Goal: Find specific page/section: Find specific page/section

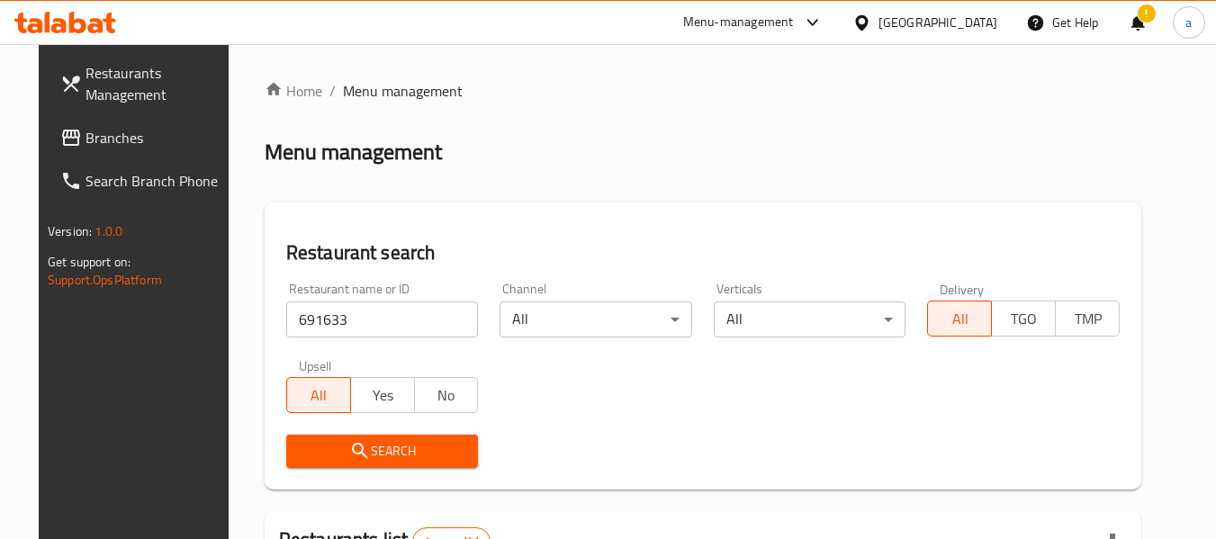
scroll to position [241, 0]
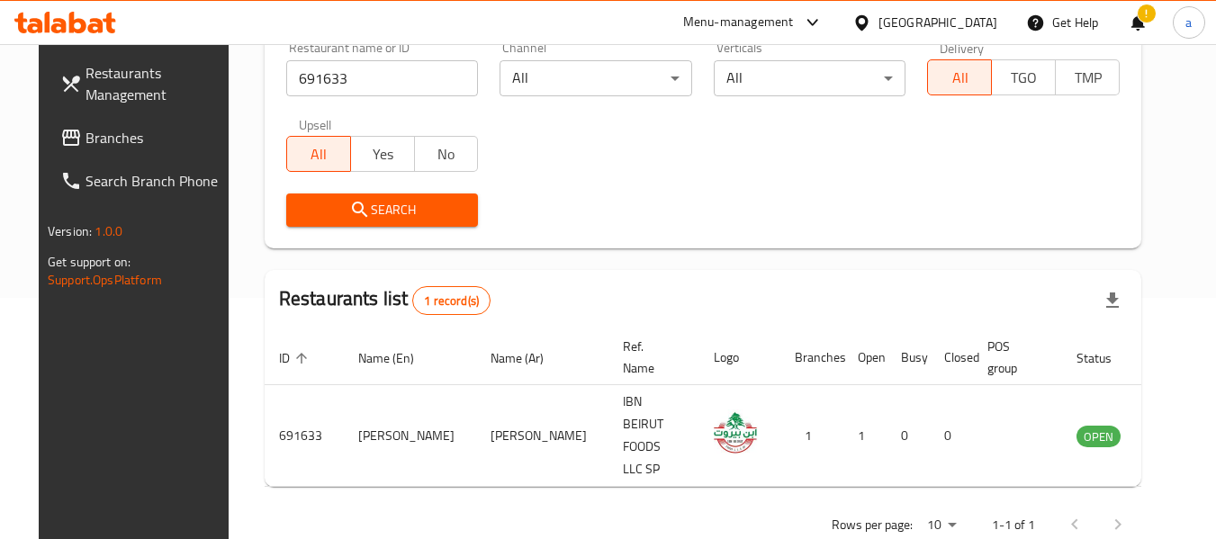
click at [922, 23] on div "[GEOGRAPHIC_DATA]" at bounding box center [937, 23] width 119 height 20
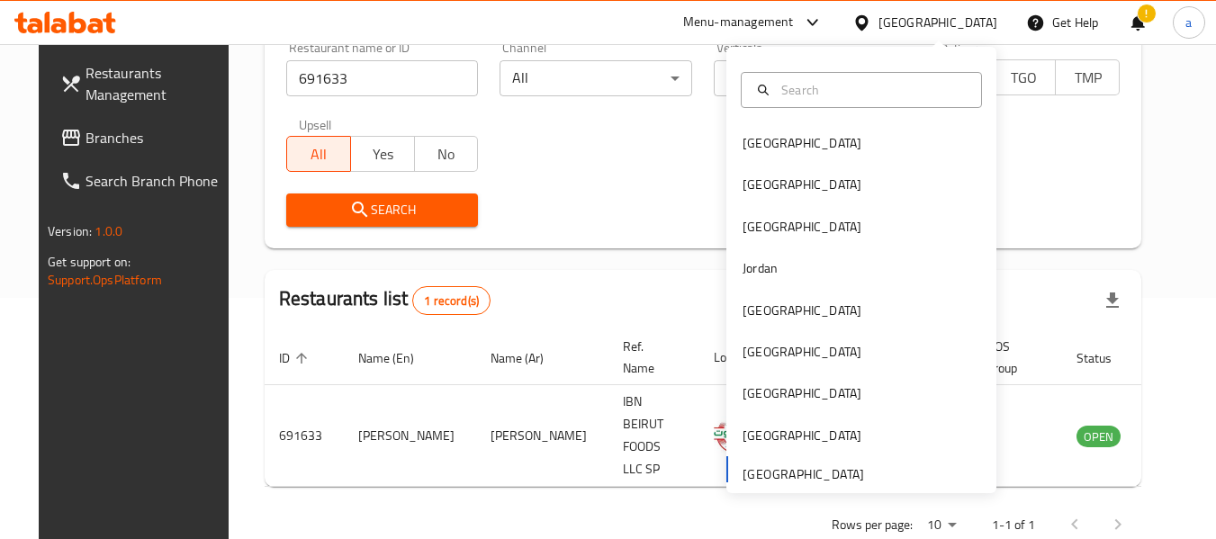
click at [86, 134] on span "Branches" at bounding box center [157, 138] width 142 height 22
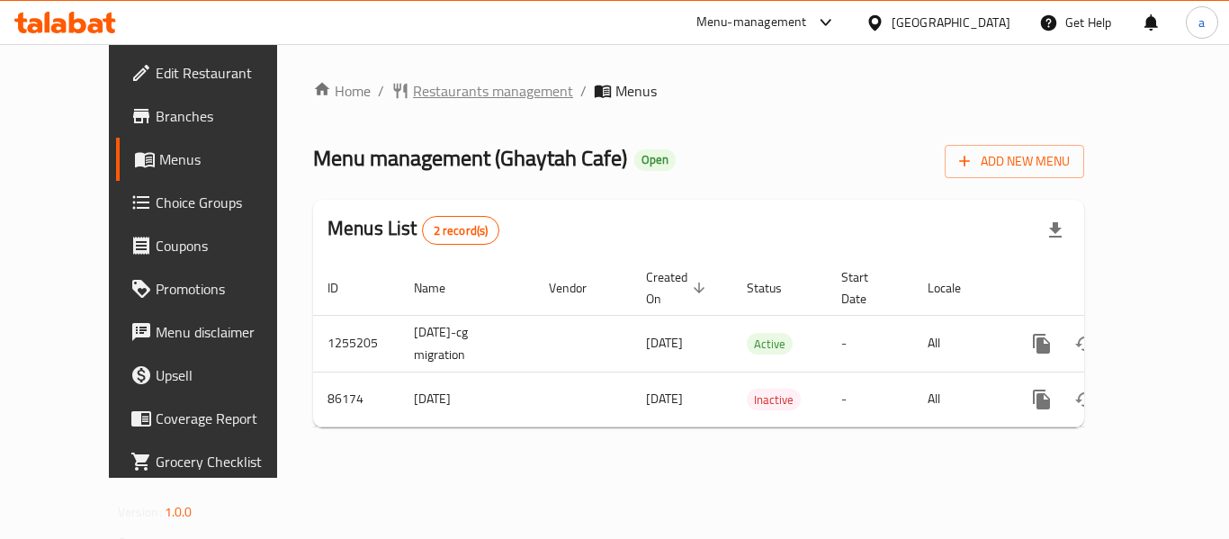
click at [419, 92] on span "Restaurants management" at bounding box center [493, 91] width 160 height 22
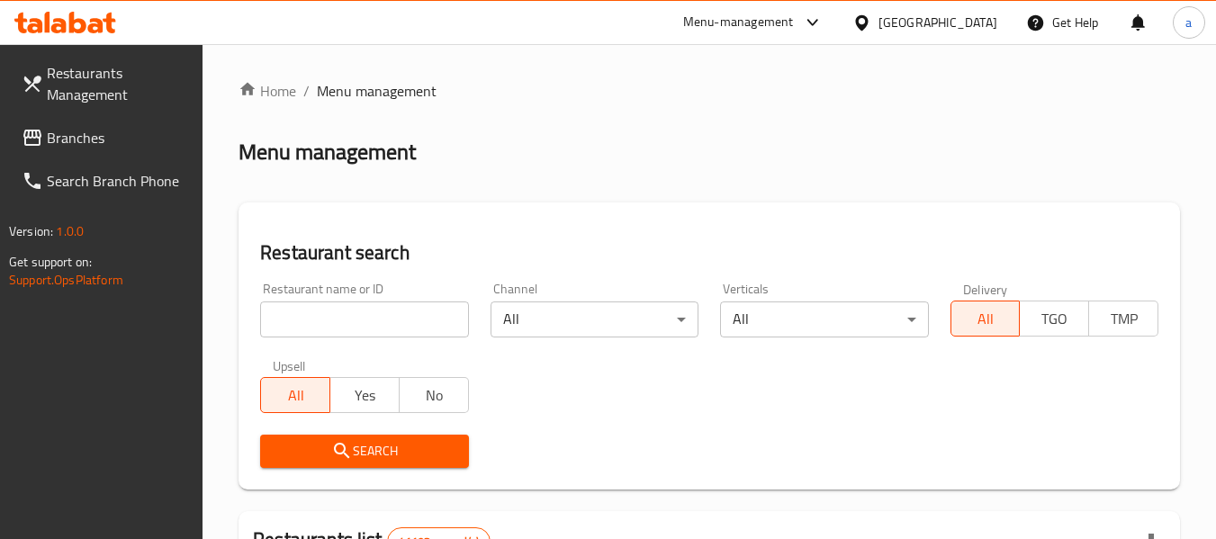
click at [346, 317] on input "search" at bounding box center [364, 320] width 208 height 36
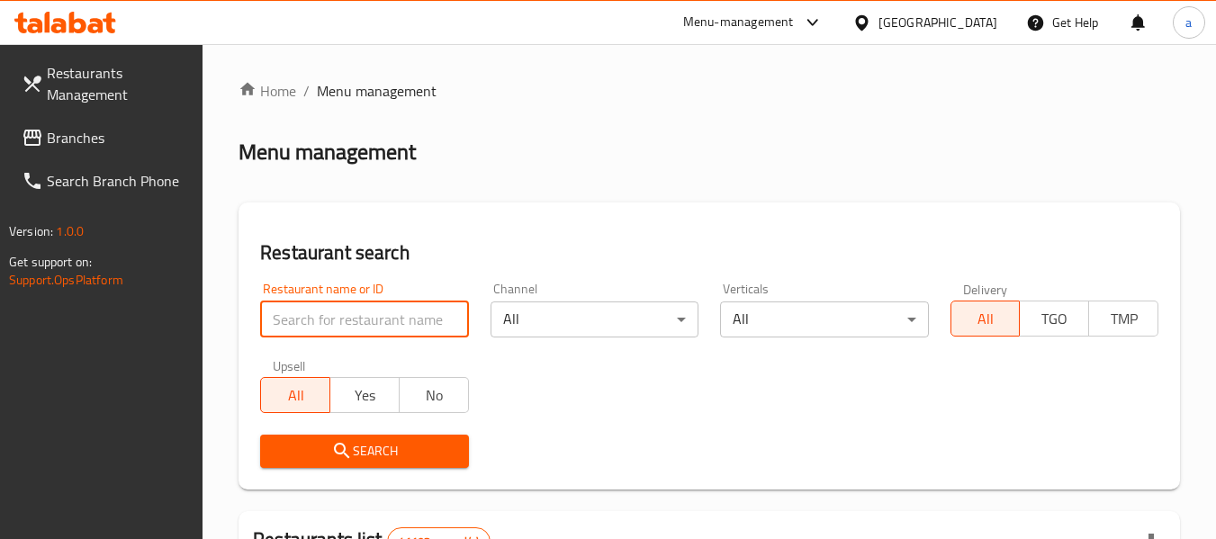
paste input "601014"
type input "601014"
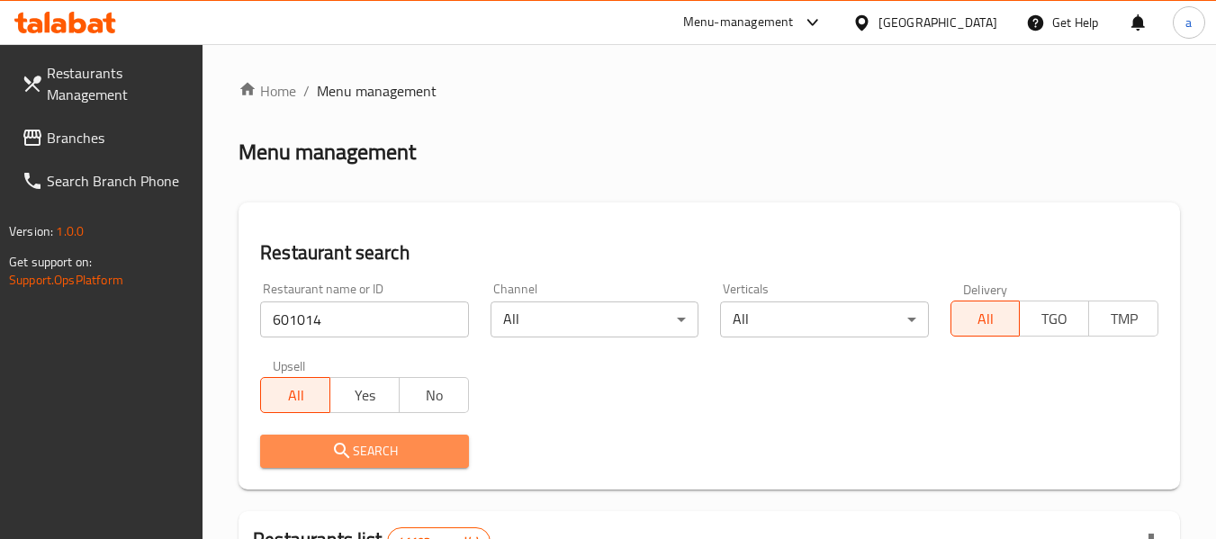
click at [366, 456] on span "Search" at bounding box center [364, 451] width 179 height 23
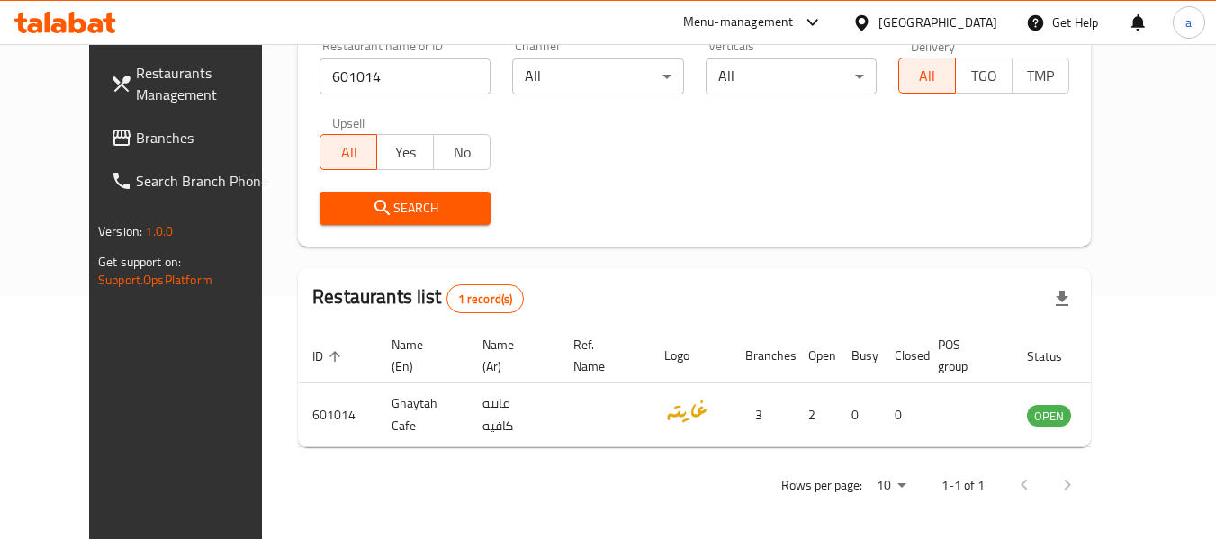
scroll to position [248, 0]
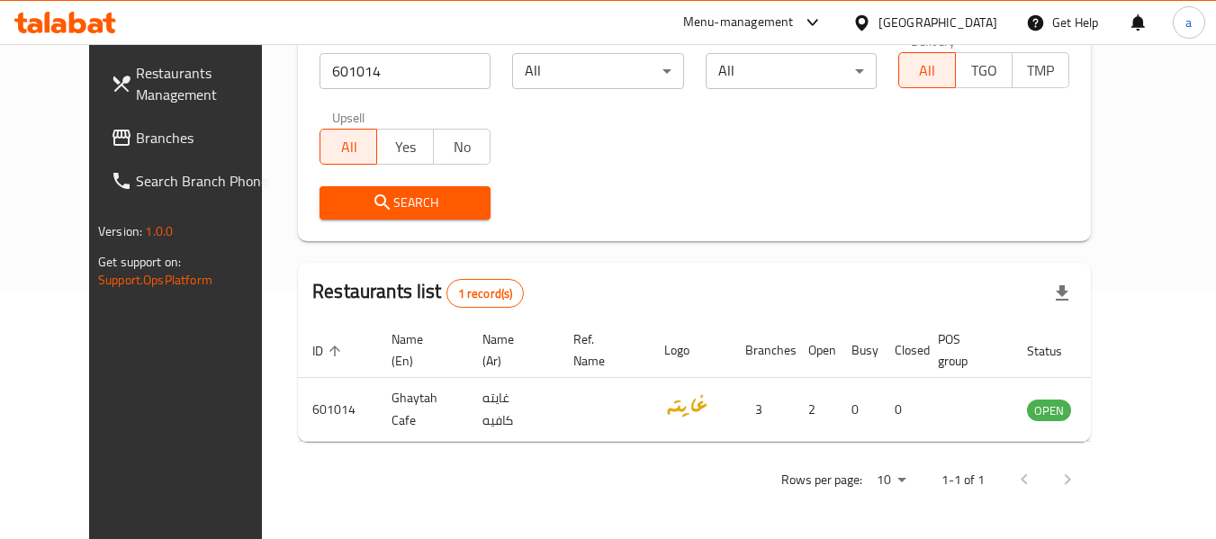
click at [919, 23] on div "[GEOGRAPHIC_DATA]" at bounding box center [937, 23] width 119 height 20
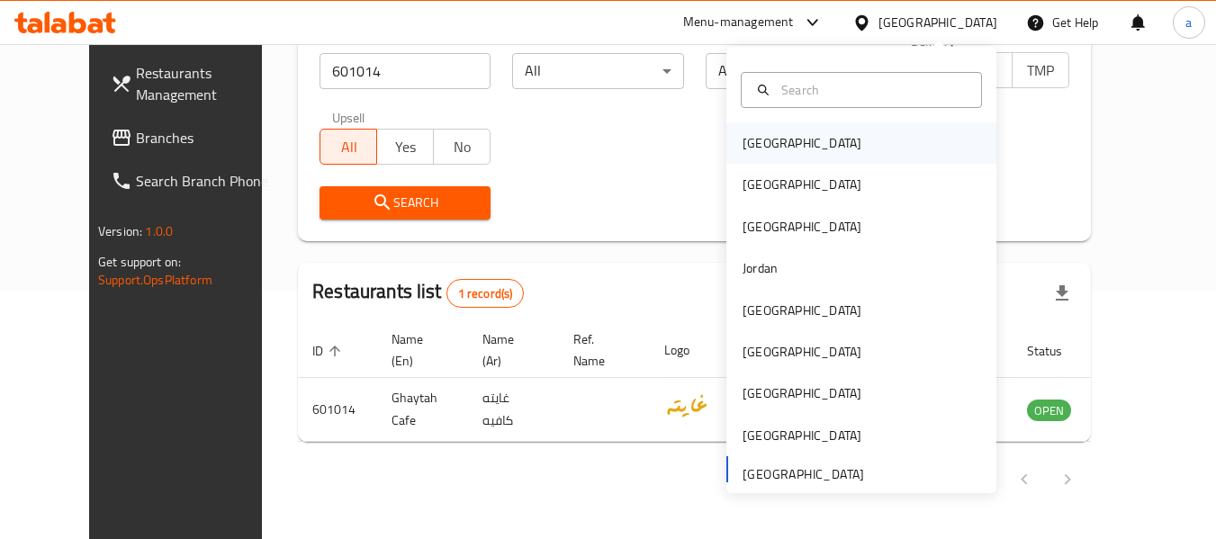
click at [799, 139] on div "[GEOGRAPHIC_DATA]" at bounding box center [861, 142] width 270 height 41
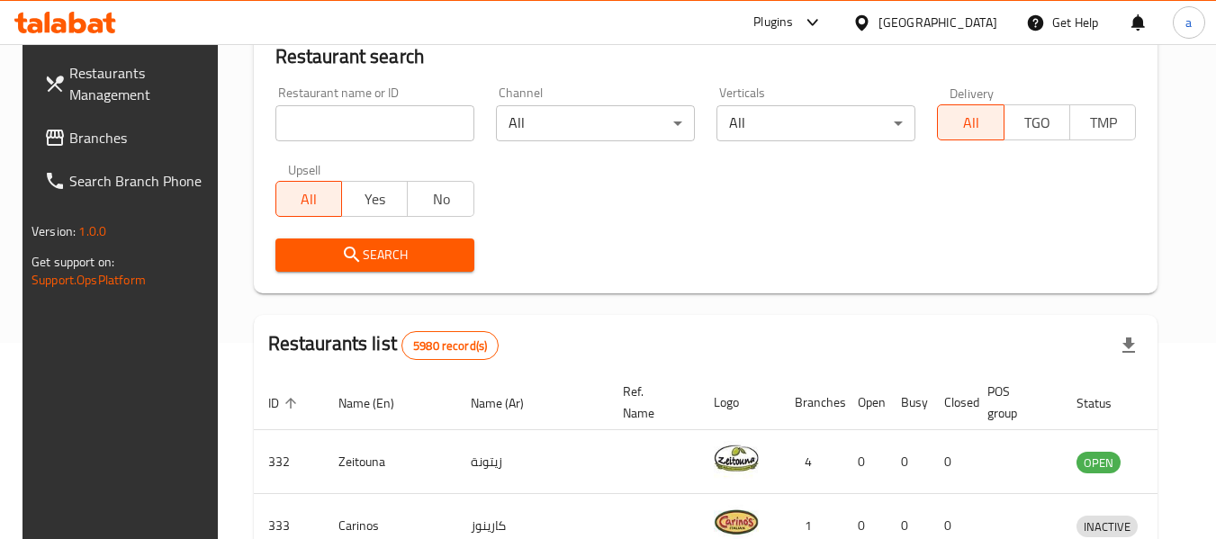
scroll to position [248, 0]
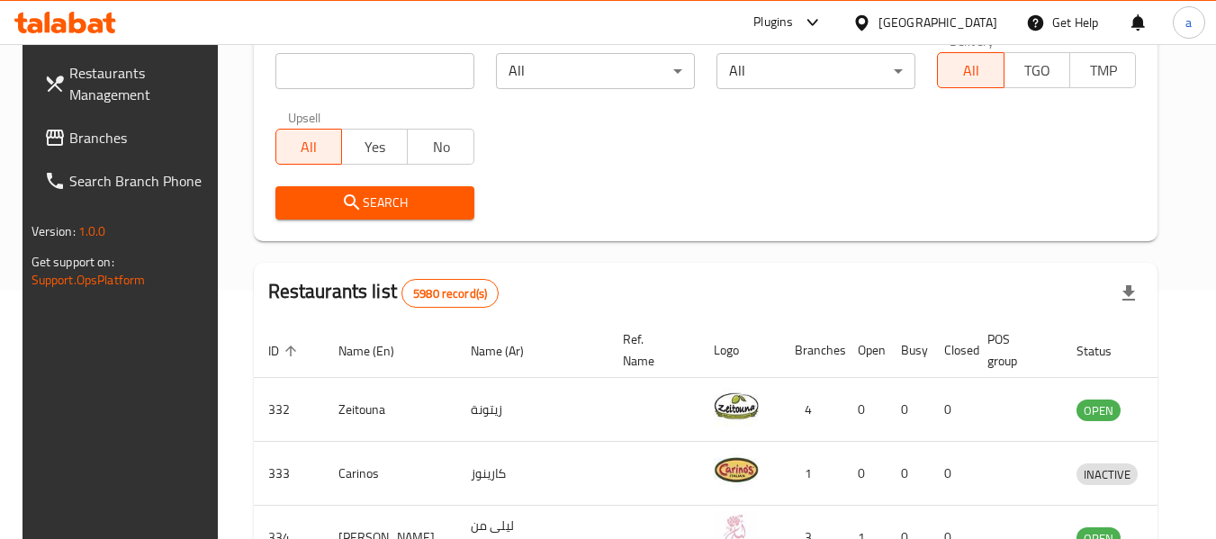
click at [84, 144] on span "Branches" at bounding box center [140, 138] width 142 height 22
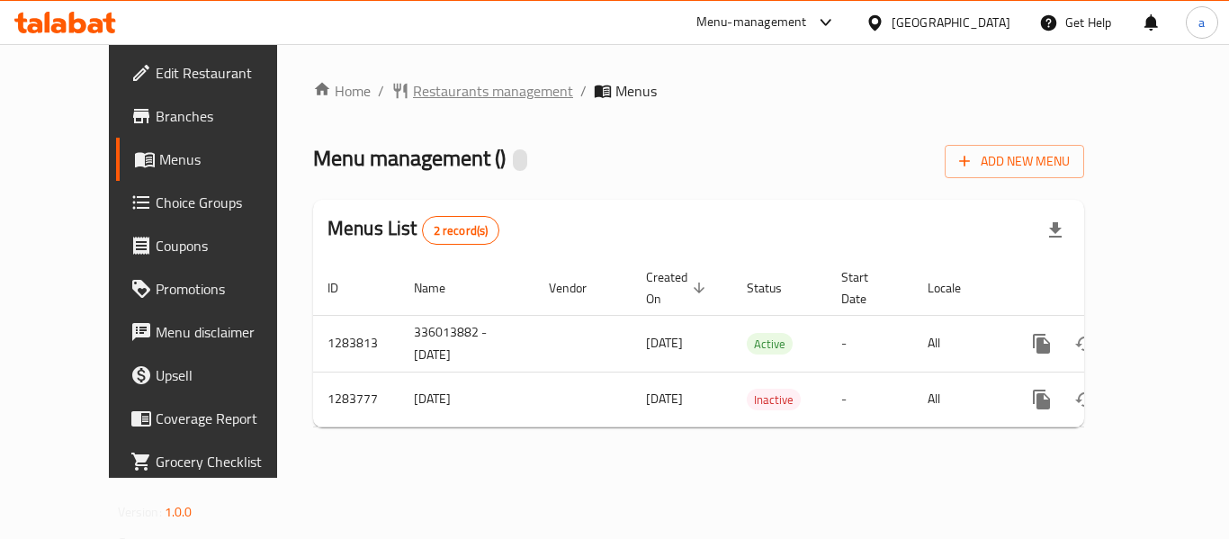
click at [428, 95] on span "Restaurants management" at bounding box center [493, 91] width 160 height 22
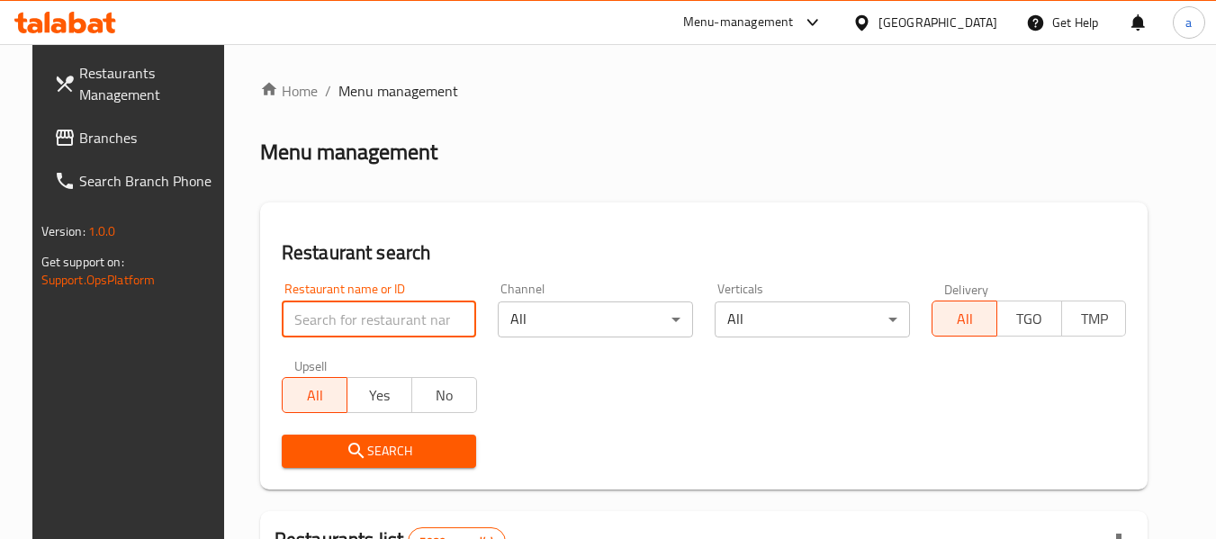
click at [362, 320] on input "search" at bounding box center [379, 320] width 195 height 36
paste input "695426"
type input "695426"
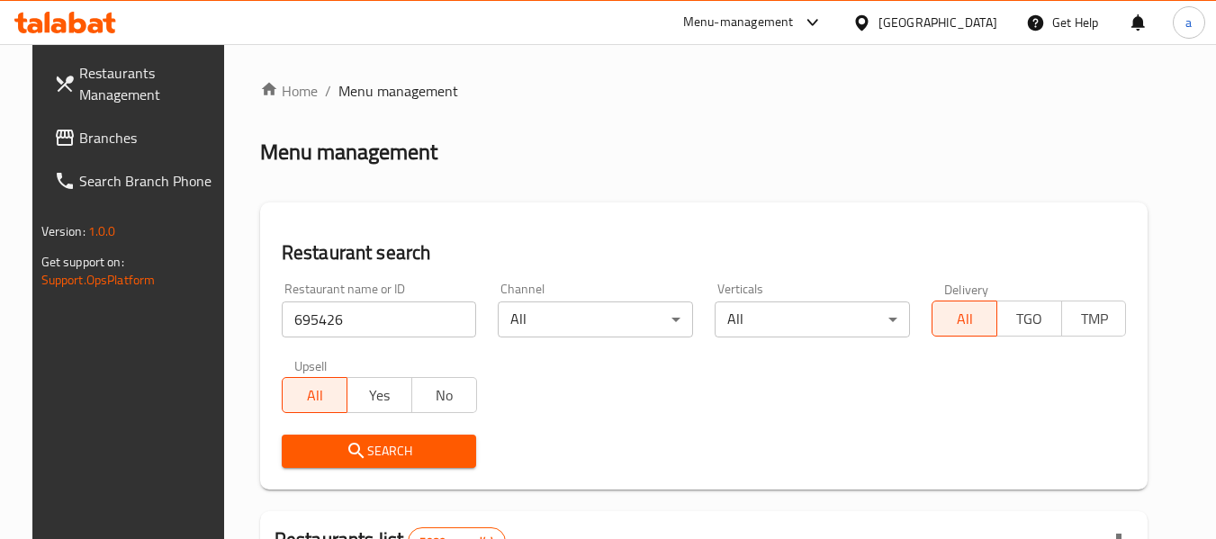
click at [390, 442] on span "Search" at bounding box center [379, 451] width 167 height 23
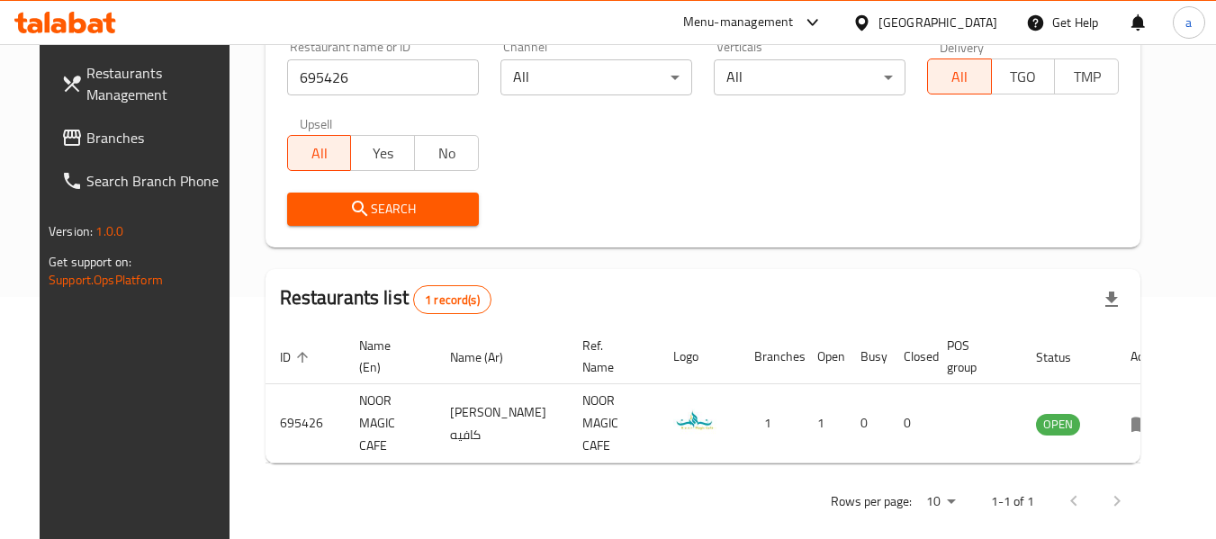
scroll to position [248, 0]
